Goal: Transaction & Acquisition: Purchase product/service

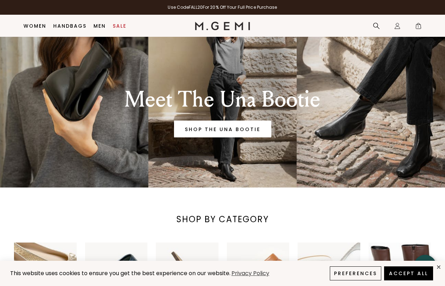
scroll to position [22, 0]
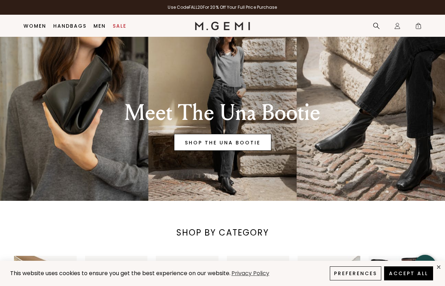
click at [221, 139] on link "SHOP THE UNA BOOTIE" at bounding box center [222, 142] width 97 height 17
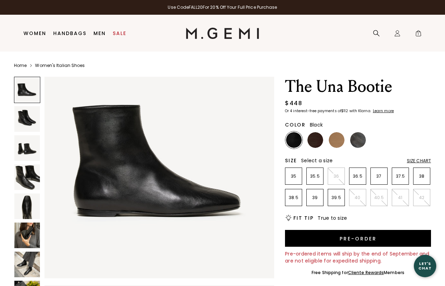
scroll to position [36, 0]
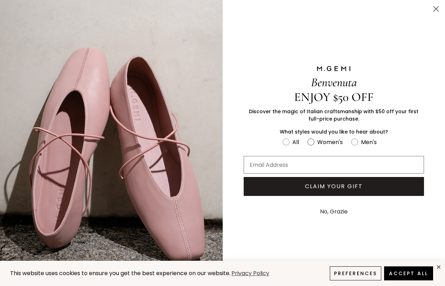
click at [339, 140] on div "Women's" at bounding box center [330, 142] width 26 height 9
click at [283, 137] on input "Women's" at bounding box center [282, 137] width 0 height 0
radio input "true"
click at [437, 8] on icon "Close dialog" at bounding box center [436, 9] width 5 height 5
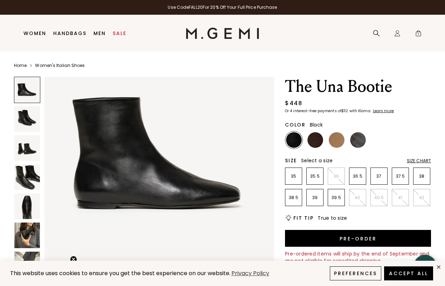
click at [30, 208] on img at bounding box center [27, 206] width 26 height 26
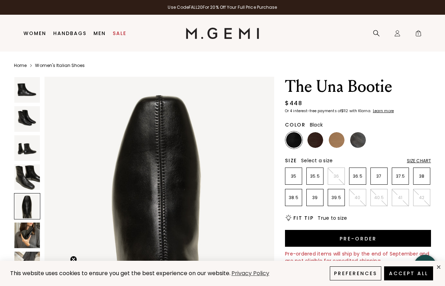
click at [26, 232] on img at bounding box center [27, 235] width 26 height 26
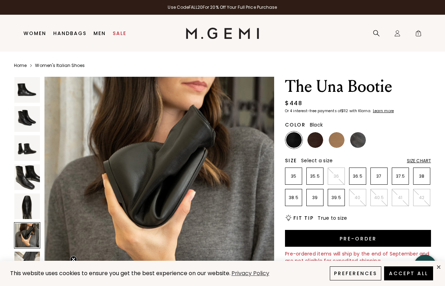
scroll to position [19, 0]
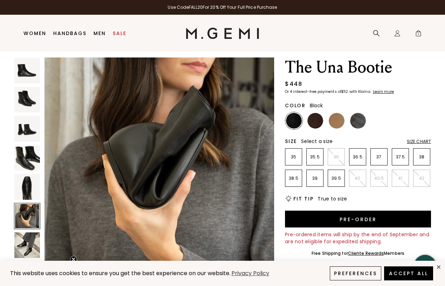
click at [24, 242] on img at bounding box center [27, 245] width 26 height 26
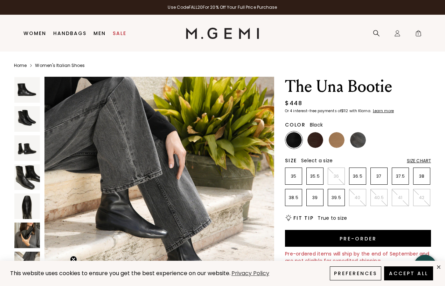
scroll to position [0, 0]
click at [355, 144] on img at bounding box center [358, 140] width 16 height 16
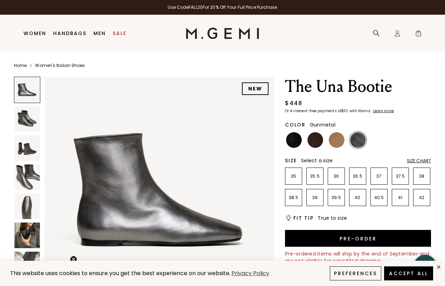
click at [29, 210] on img at bounding box center [27, 206] width 26 height 26
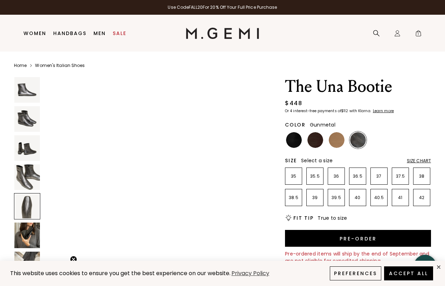
scroll to position [947, 0]
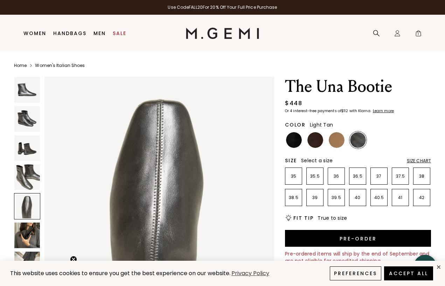
click at [337, 142] on img at bounding box center [337, 140] width 16 height 16
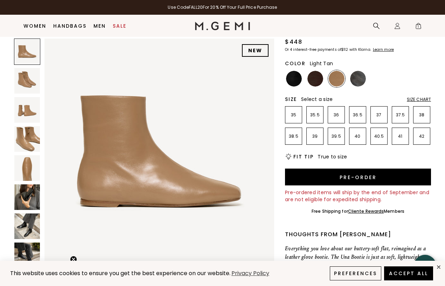
scroll to position [41, 0]
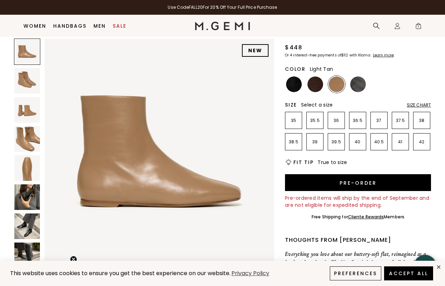
click at [24, 229] on img at bounding box center [27, 226] width 26 height 26
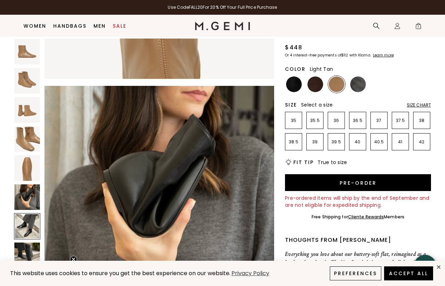
scroll to position [1420, 0]
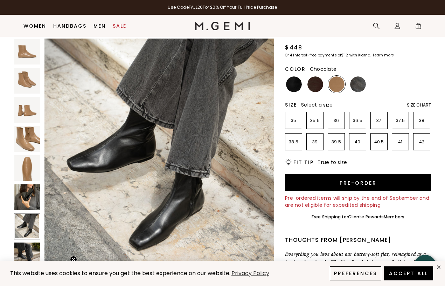
click at [312, 82] on img at bounding box center [315, 84] width 16 height 16
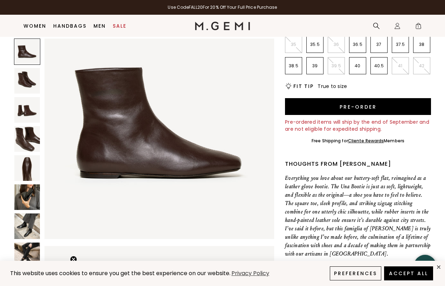
scroll to position [119, 0]
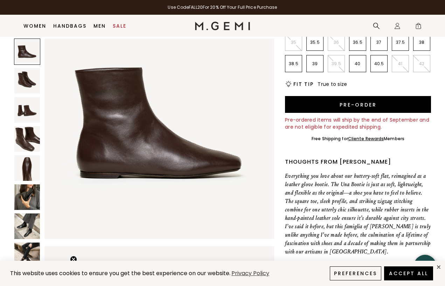
click at [30, 247] on img at bounding box center [27, 255] width 26 height 26
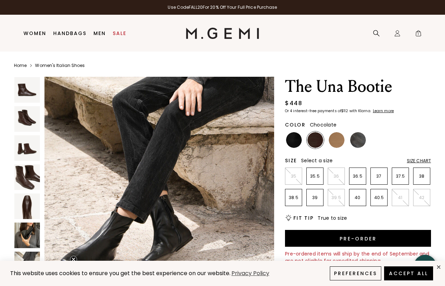
scroll to position [1664, 0]
click at [26, 185] on img at bounding box center [27, 177] width 26 height 26
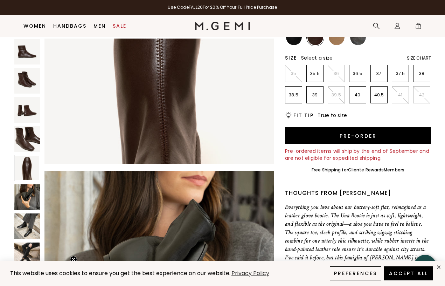
scroll to position [92, 0]
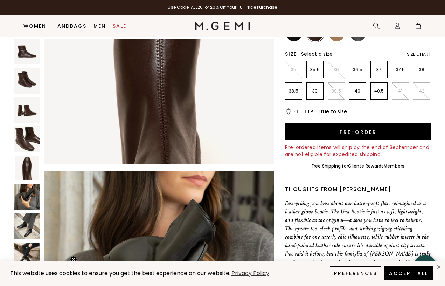
click at [24, 223] on img at bounding box center [27, 226] width 26 height 26
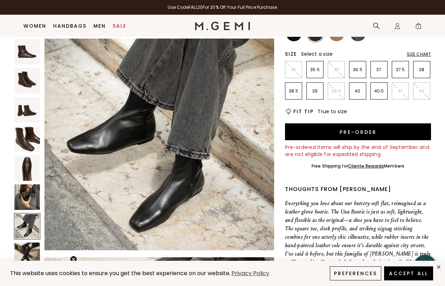
scroll to position [1443, 0]
